Goal: Information Seeking & Learning: Learn about a topic

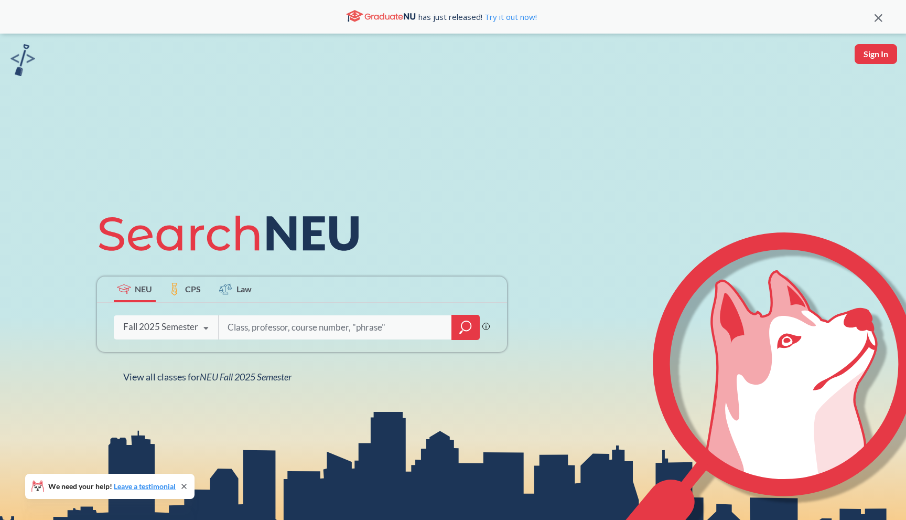
click at [271, 321] on input "search" at bounding box center [336, 327] width 218 height 22
type input "nlp"
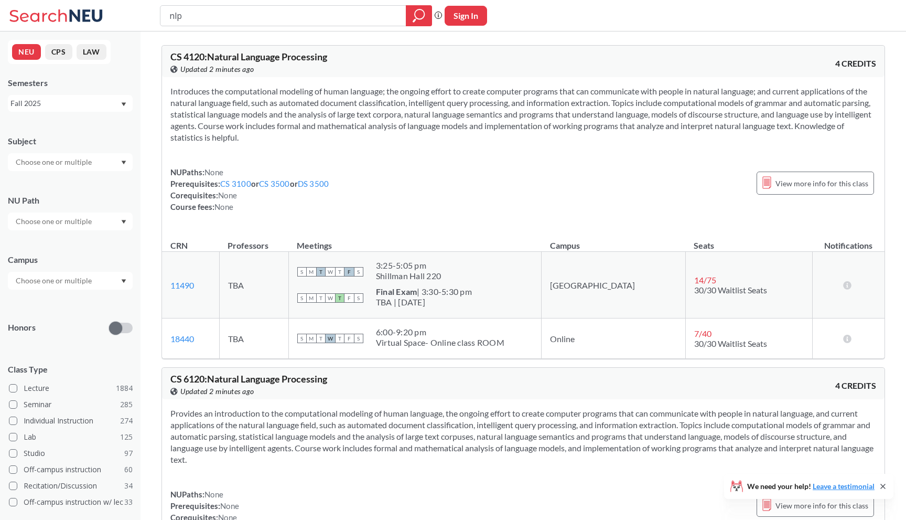
click at [89, 167] on input "text" at bounding box center [54, 162] width 88 height 13
click at [89, 166] on input "text" at bounding box center [54, 162] width 88 height 13
click at [79, 133] on div "Subject" at bounding box center [70, 148] width 125 height 46
click at [45, 100] on div "Fall 2025" at bounding box center [65, 104] width 110 height 12
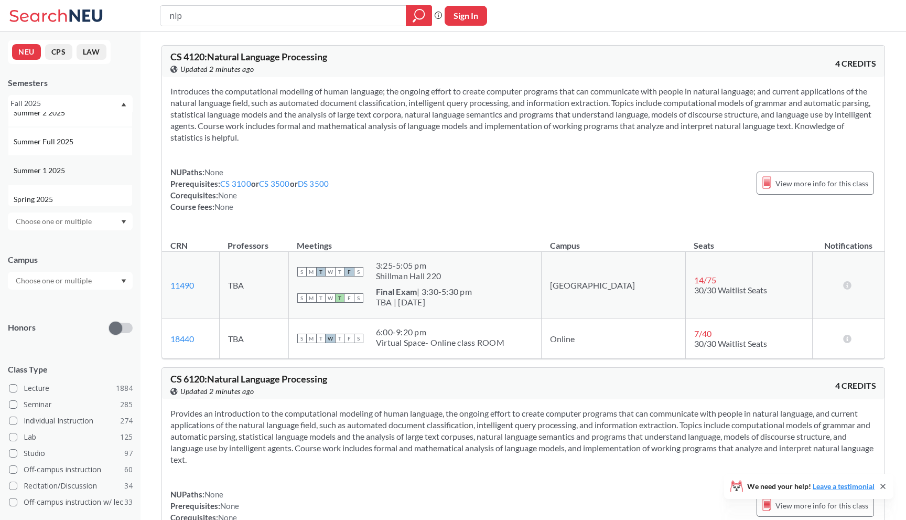
click at [36, 168] on span "Summer 1 2025" at bounding box center [40, 171] width 53 height 12
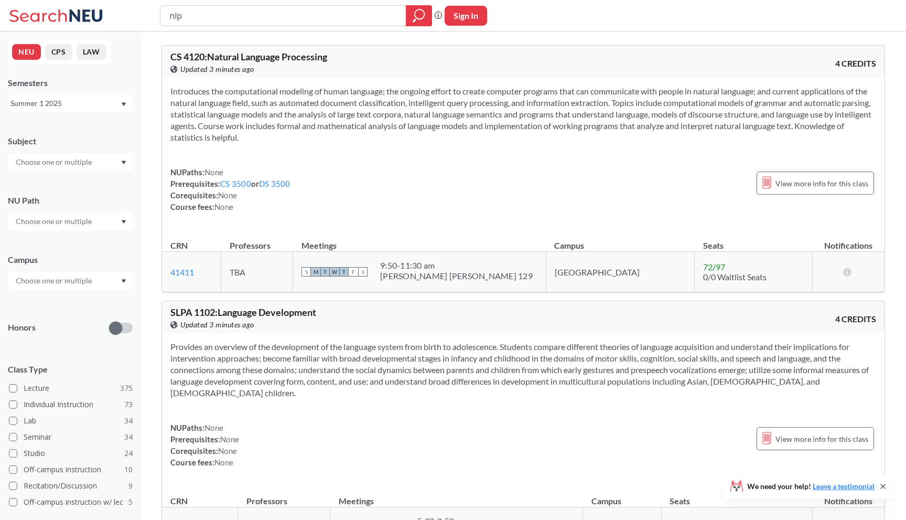
click at [45, 106] on div "Summer 1 2025" at bounding box center [65, 104] width 110 height 12
click at [41, 151] on span "Summer 2 2025" at bounding box center [40, 155] width 53 height 12
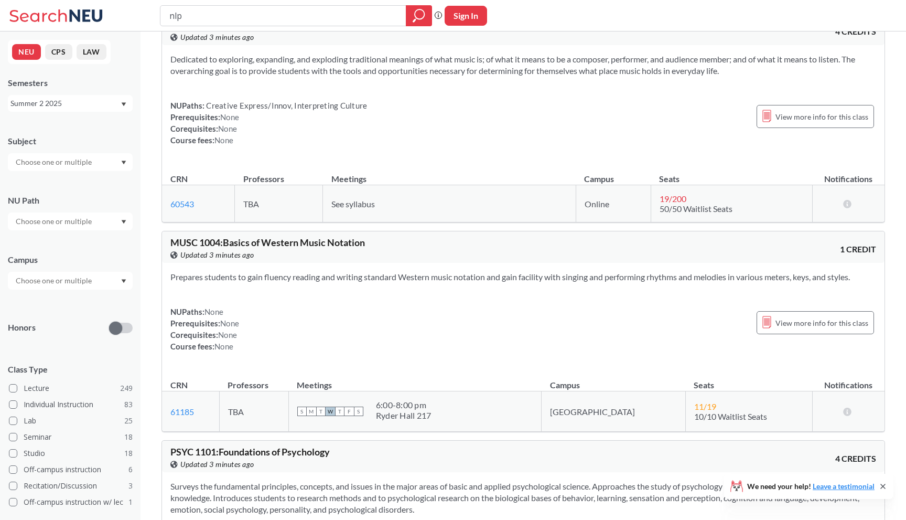
scroll to position [12, 0]
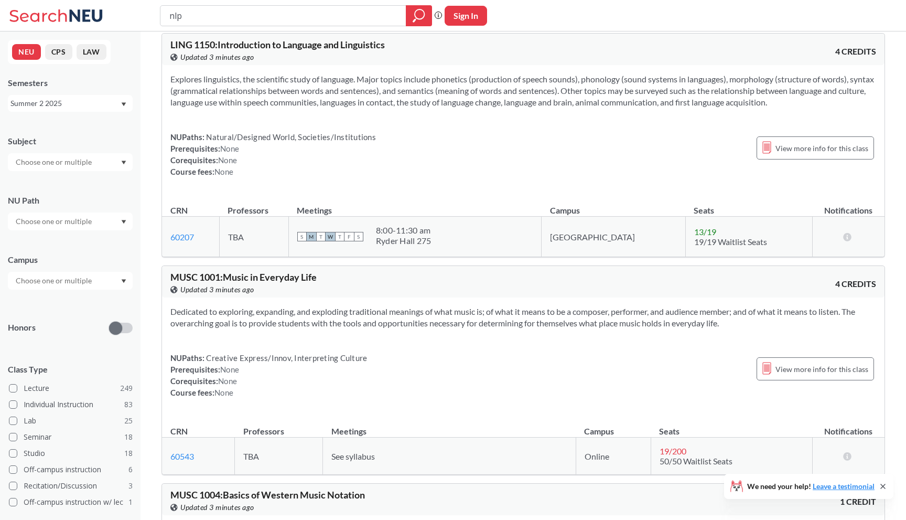
click at [66, 99] on div "Summer 2 2025" at bounding box center [65, 104] width 110 height 12
click at [43, 158] on span "Summer 1 2025" at bounding box center [40, 154] width 53 height 12
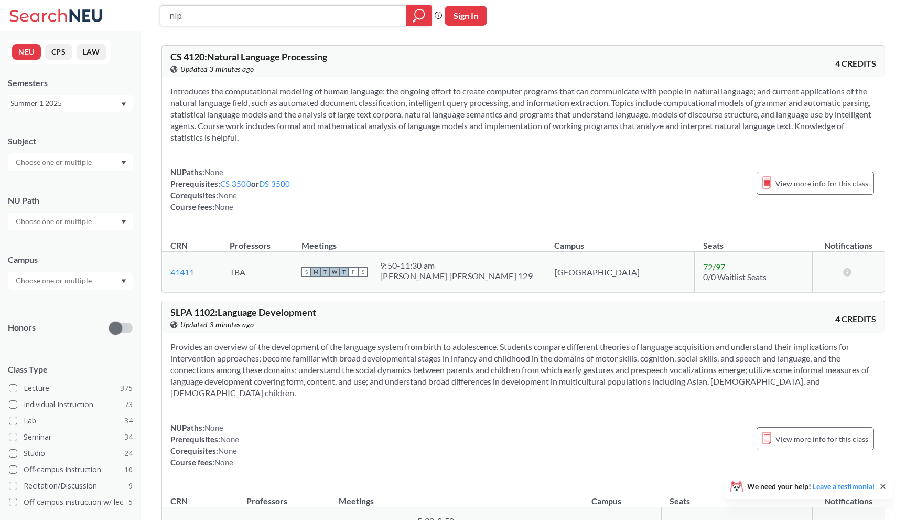
click at [231, 12] on input "nlp" at bounding box center [283, 16] width 230 height 18
type input "m"
type input "retreival"
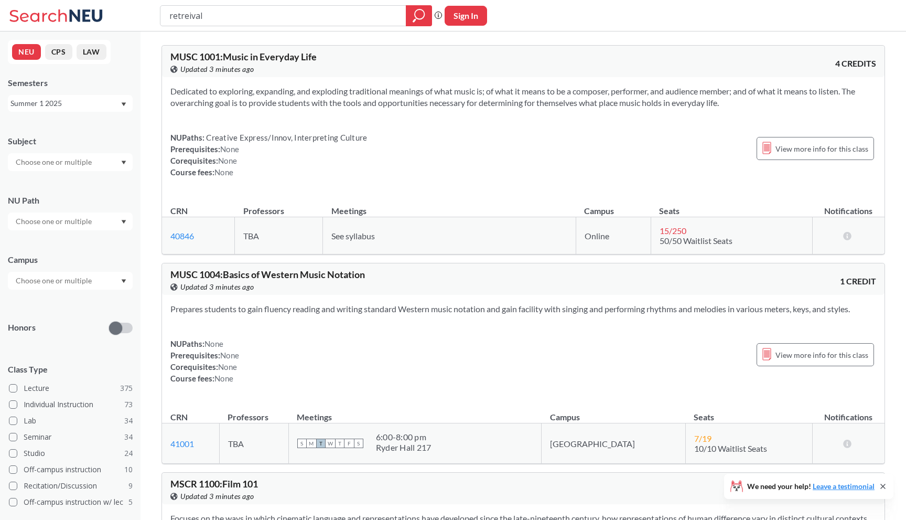
click at [234, 15] on input "retreival" at bounding box center [283, 16] width 230 height 18
click at [51, 105] on div "Summer 1 2025" at bounding box center [65, 104] width 110 height 12
click at [46, 154] on span "Summer 2 2025" at bounding box center [40, 155] width 53 height 12
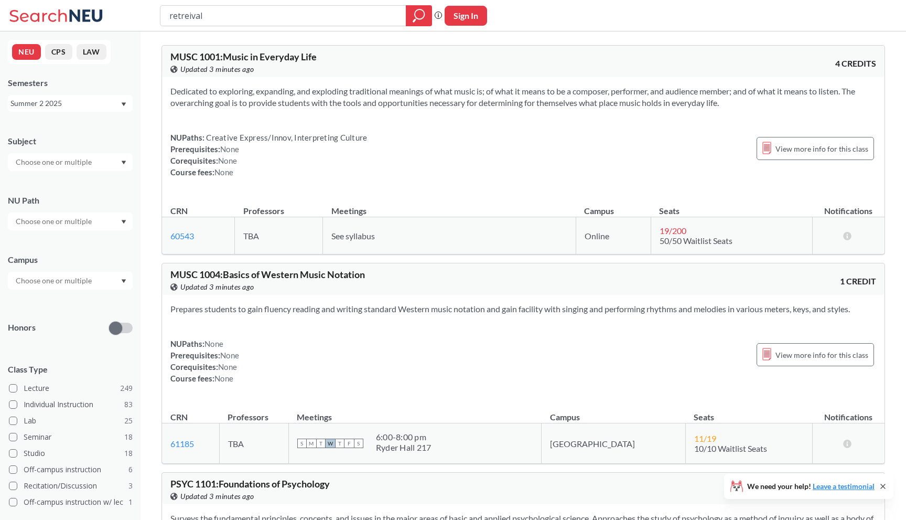
click at [207, 24] on input "retreival" at bounding box center [283, 16] width 230 height 18
type input "machine learning"
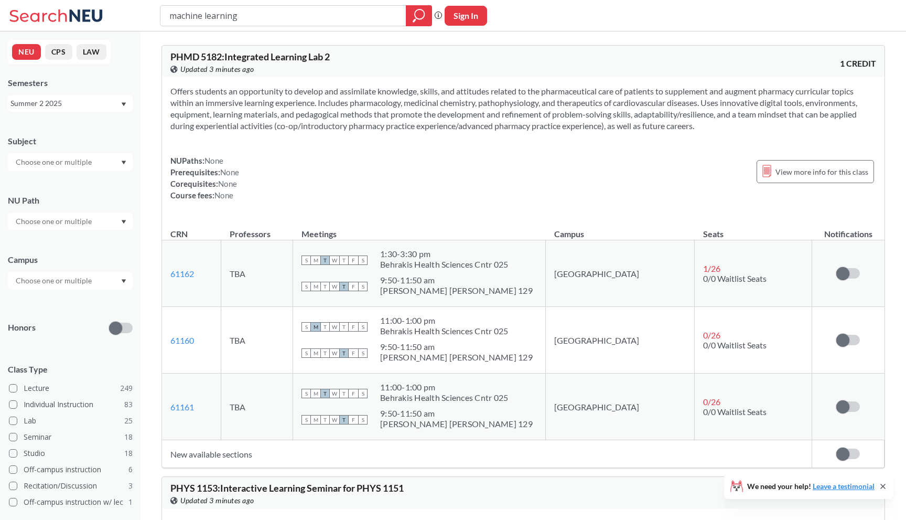
click at [93, 107] on div "Summer 2 2025" at bounding box center [65, 104] width 110 height 12
click at [50, 171] on span "Summer 1 2025" at bounding box center [40, 175] width 53 height 12
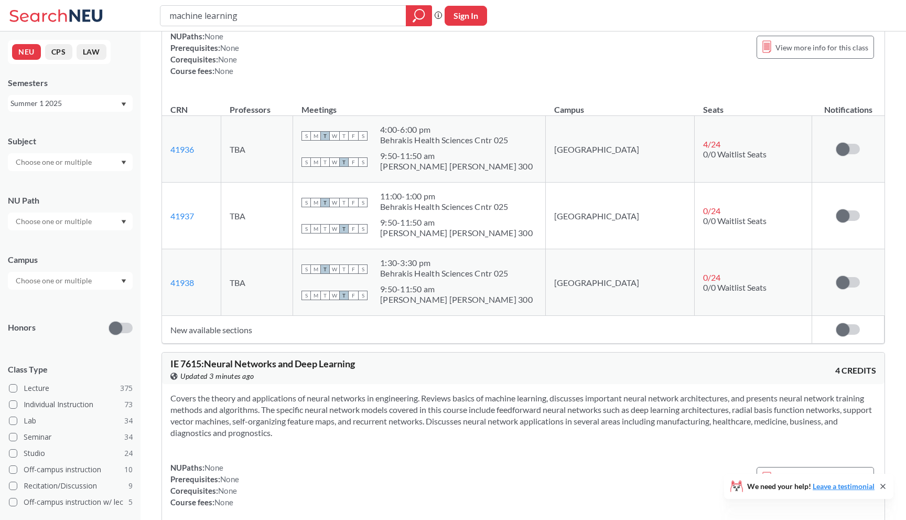
scroll to position [914, 0]
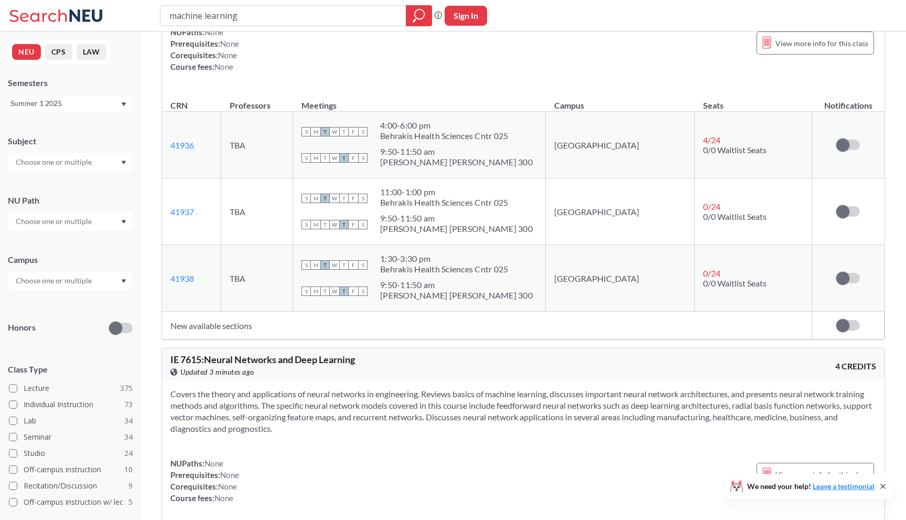
click at [253, 19] on input "machine learning" at bounding box center [283, 16] width 230 height 18
type input "data mining"
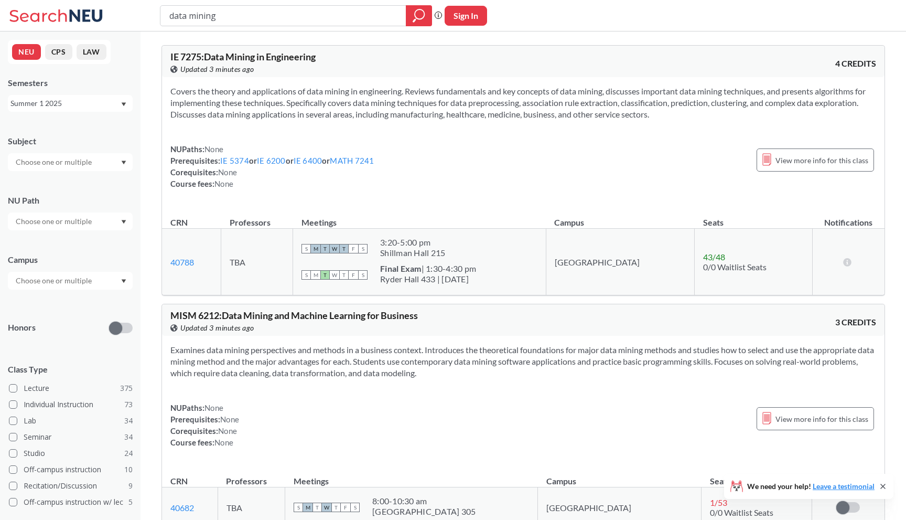
click at [206, 11] on input "data mining" at bounding box center [283, 16] width 230 height 18
type input "ds4400"
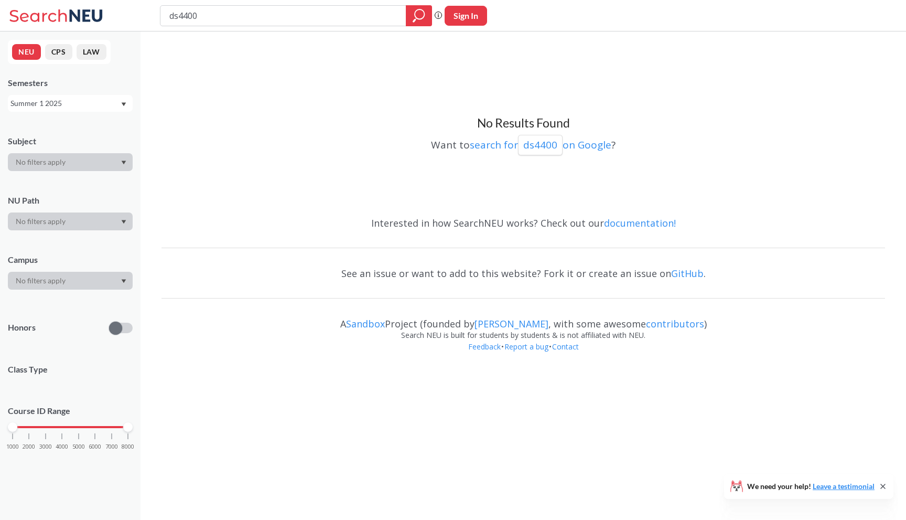
click at [90, 101] on div "Summer 1 2025" at bounding box center [65, 104] width 110 height 12
click at [57, 152] on span "Summer 2 2025" at bounding box center [40, 155] width 53 height 12
click at [191, 16] on input "ds4400" at bounding box center [283, 16] width 230 height 18
type input "ds4420"
click at [55, 116] on div "NEU CPS LAW Semesters Summer 2 2025 Subject NU Path Campus Honors Class Type Co…" at bounding box center [70, 275] width 141 height 488
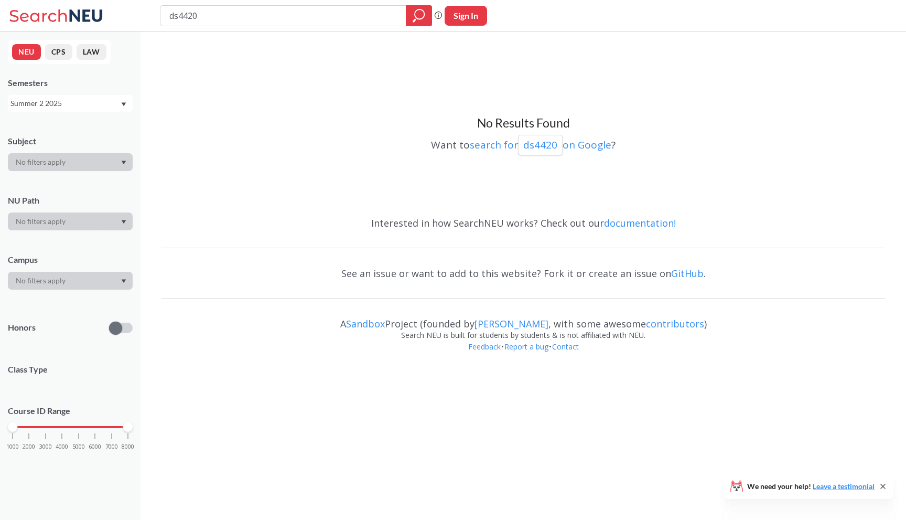
click at [50, 105] on div "Summer 2 2025" at bounding box center [65, 104] width 110 height 12
click at [53, 176] on span "Summer 1 2025" at bounding box center [40, 173] width 53 height 12
click at [298, 7] on input "ds4420" at bounding box center [283, 16] width 230 height 18
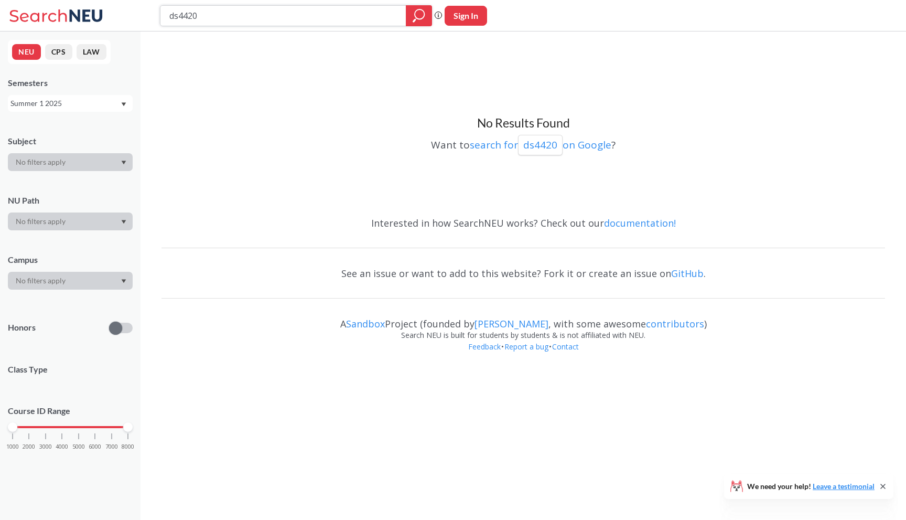
paste input "CS 418"
type input "CS 4180"
click at [192, 15] on input "CS 4180" at bounding box center [283, 16] width 230 height 18
type input "CS4180"
click at [93, 103] on div "Summer 1 2025" at bounding box center [65, 104] width 110 height 12
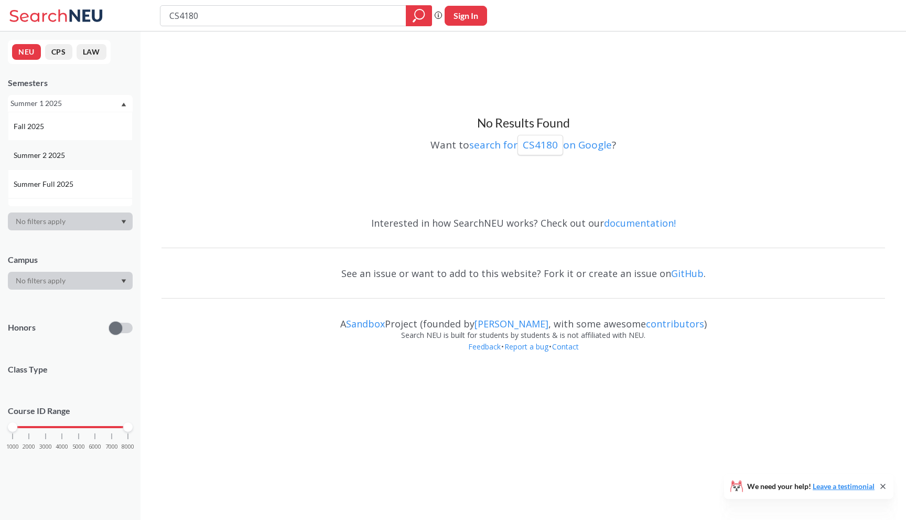
click at [61, 161] on div "Summer 2 2025" at bounding box center [70, 155] width 125 height 29
type input "CS4400"
click at [102, 131] on div "Subject" at bounding box center [70, 148] width 125 height 46
click at [82, 104] on div "Summer 2 2025" at bounding box center [65, 104] width 110 height 12
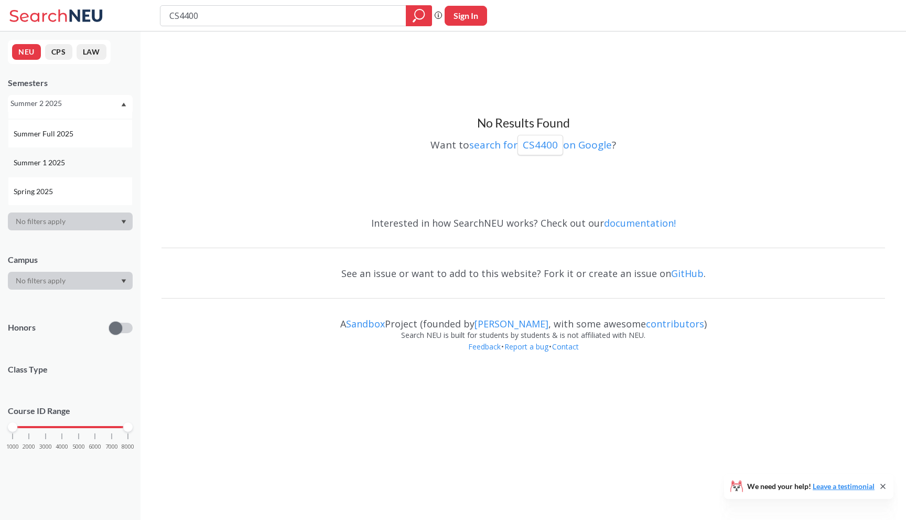
click at [64, 163] on span "Summer 1 2025" at bounding box center [40, 163] width 53 height 12
click at [59, 123] on div "NEU CPS LAW Semesters Summer 1 2025 Subject NU Path Campus Honors Class Type Co…" at bounding box center [70, 275] width 141 height 488
click at [50, 99] on div "Summer 1 2025" at bounding box center [65, 104] width 110 height 12
click at [50, 106] on div "Summer 1 2025" at bounding box center [65, 104] width 110 height 12
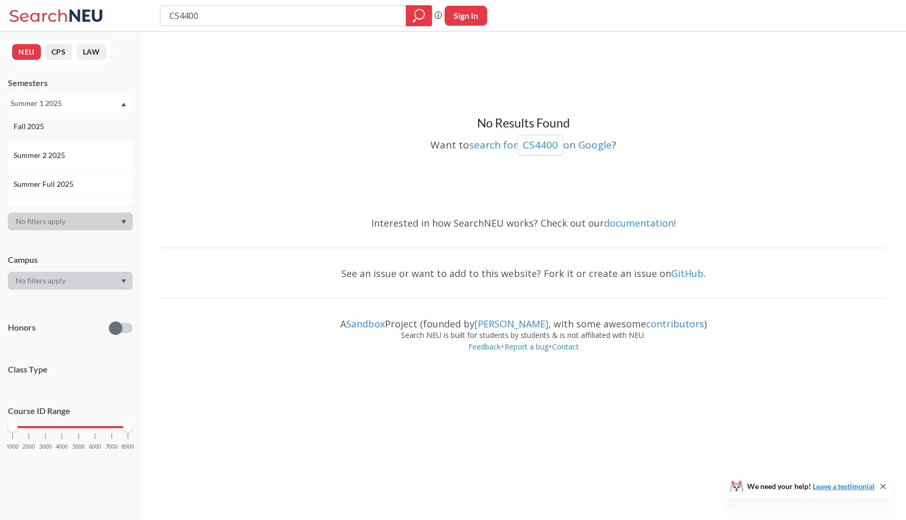
click at [44, 125] on span "Fall 2025" at bounding box center [30, 127] width 33 height 12
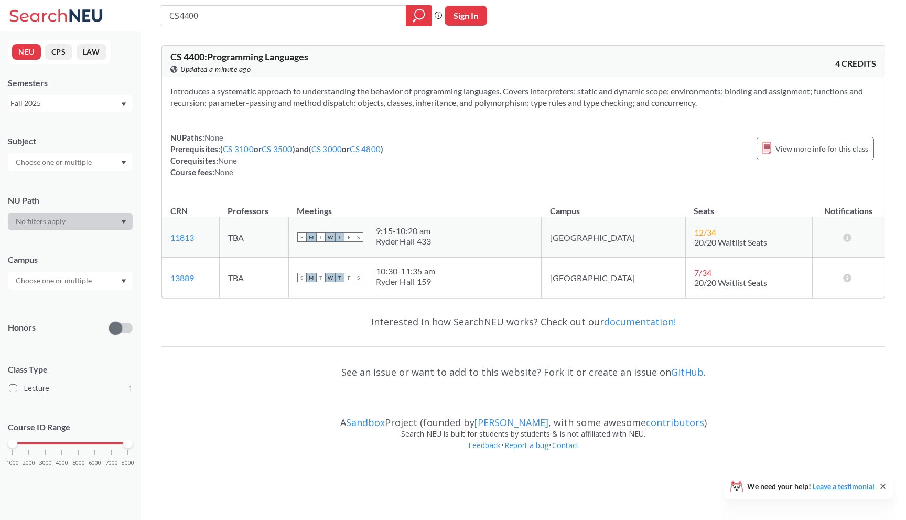
click at [186, 25] on div "CS4400" at bounding box center [296, 15] width 272 height 21
click at [184, 19] on input "CS4400" at bounding box center [283, 16] width 230 height 18
type input "cognition"
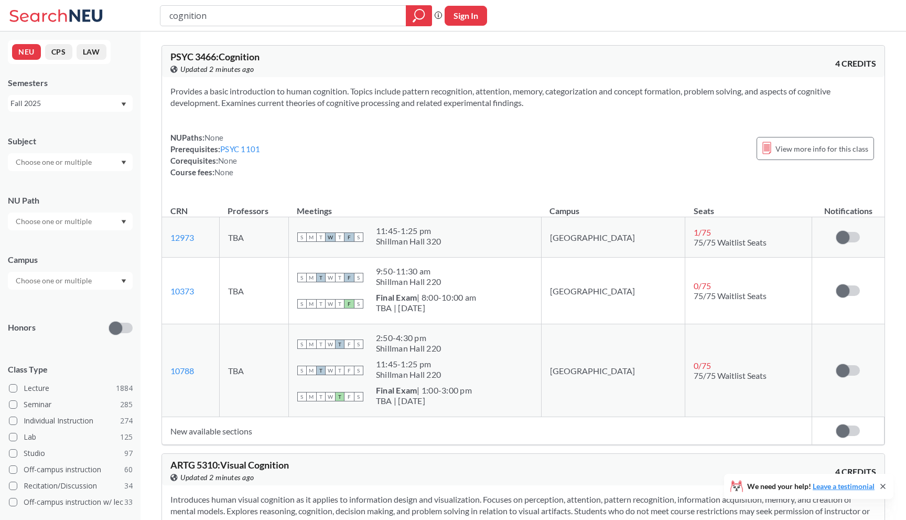
click at [92, 106] on div "Fall 2025" at bounding box center [65, 104] width 110 height 12
click at [65, 157] on span "Summer 2 2025" at bounding box center [40, 155] width 53 height 12
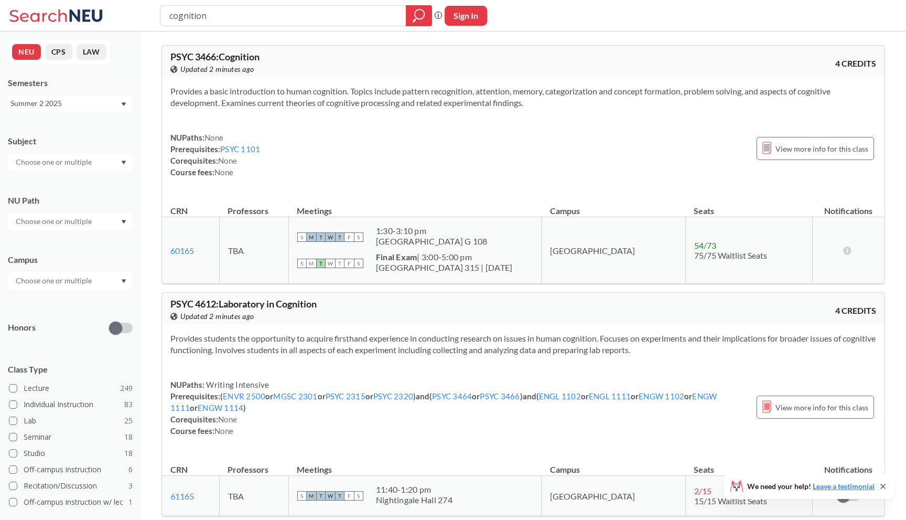
click at [84, 98] on div "Summer 2 2025" at bounding box center [65, 104] width 110 height 12
click at [56, 168] on span "Summer 1 2025" at bounding box center [40, 170] width 53 height 12
